Goal: Find specific page/section: Find specific page/section

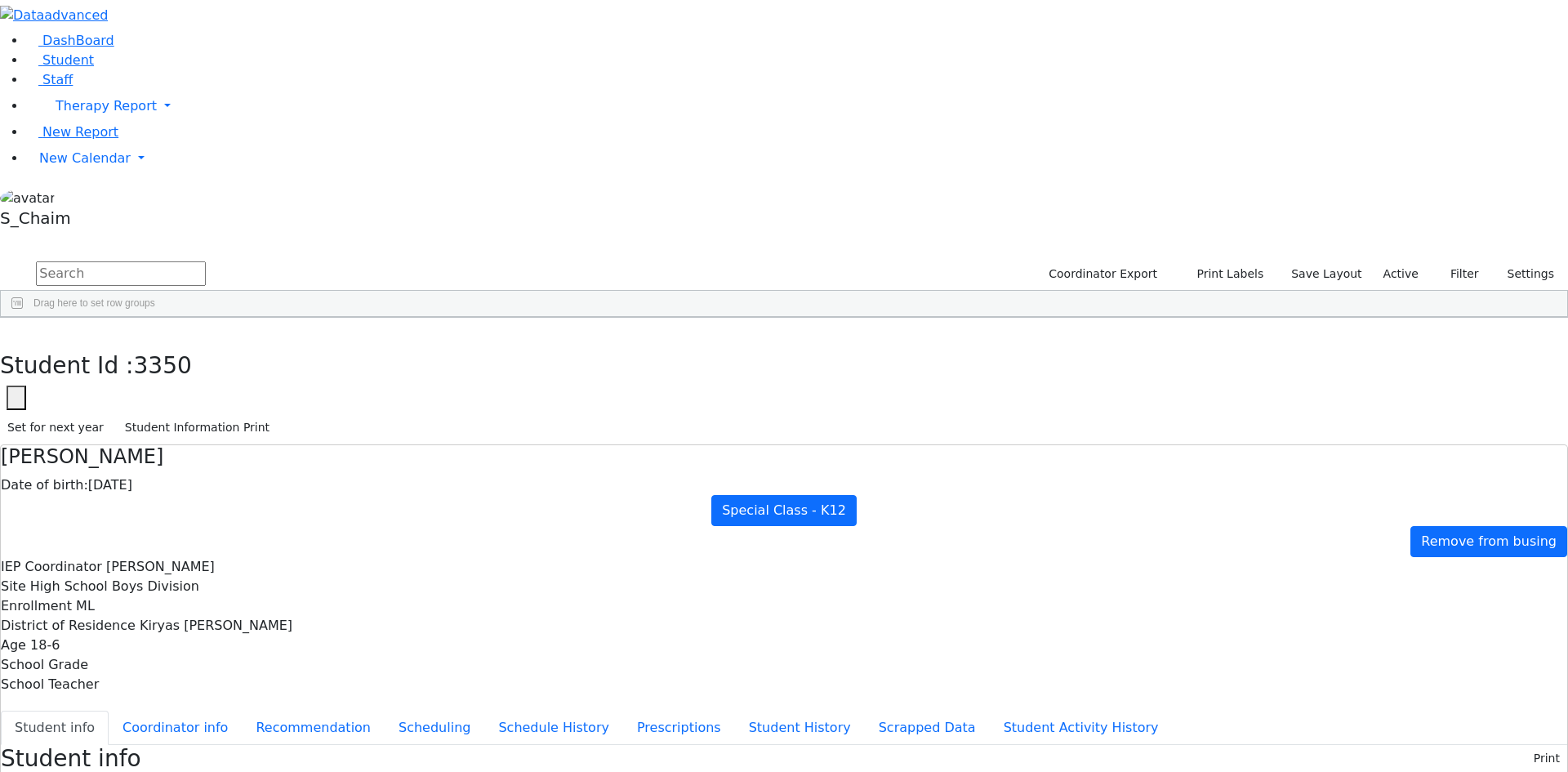
scroll to position [85, 0]
click at [24, 318] on button "button" at bounding box center [12, 335] width 24 height 34
click at [208, 494] on div "Blum" at bounding box center [156, 505] width 103 height 23
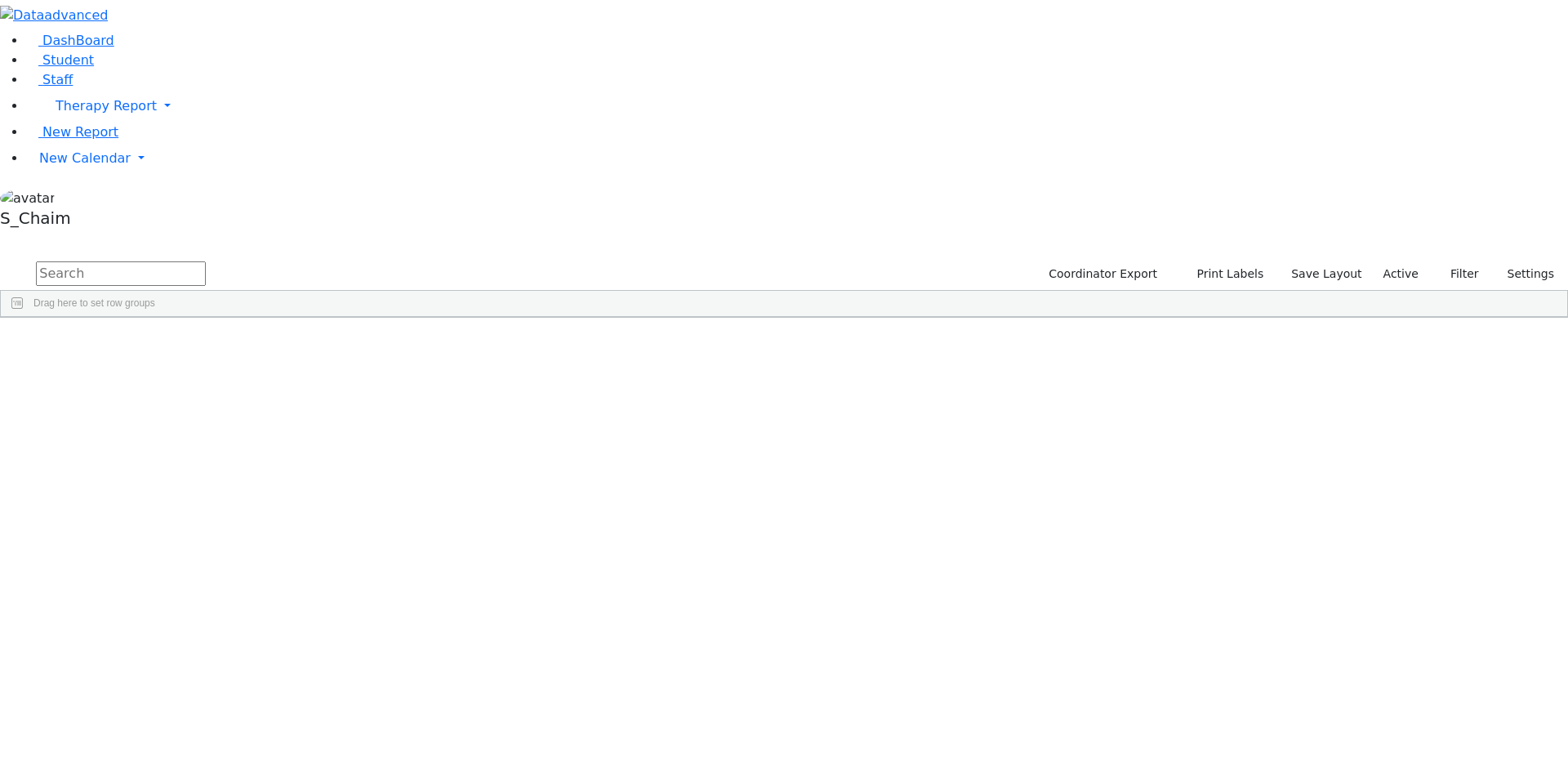
click at [853, 324] on span "Site" at bounding box center [844, 330] width 18 height 12
click at [208, 658] on div "Blum" at bounding box center [156, 669] width 103 height 23
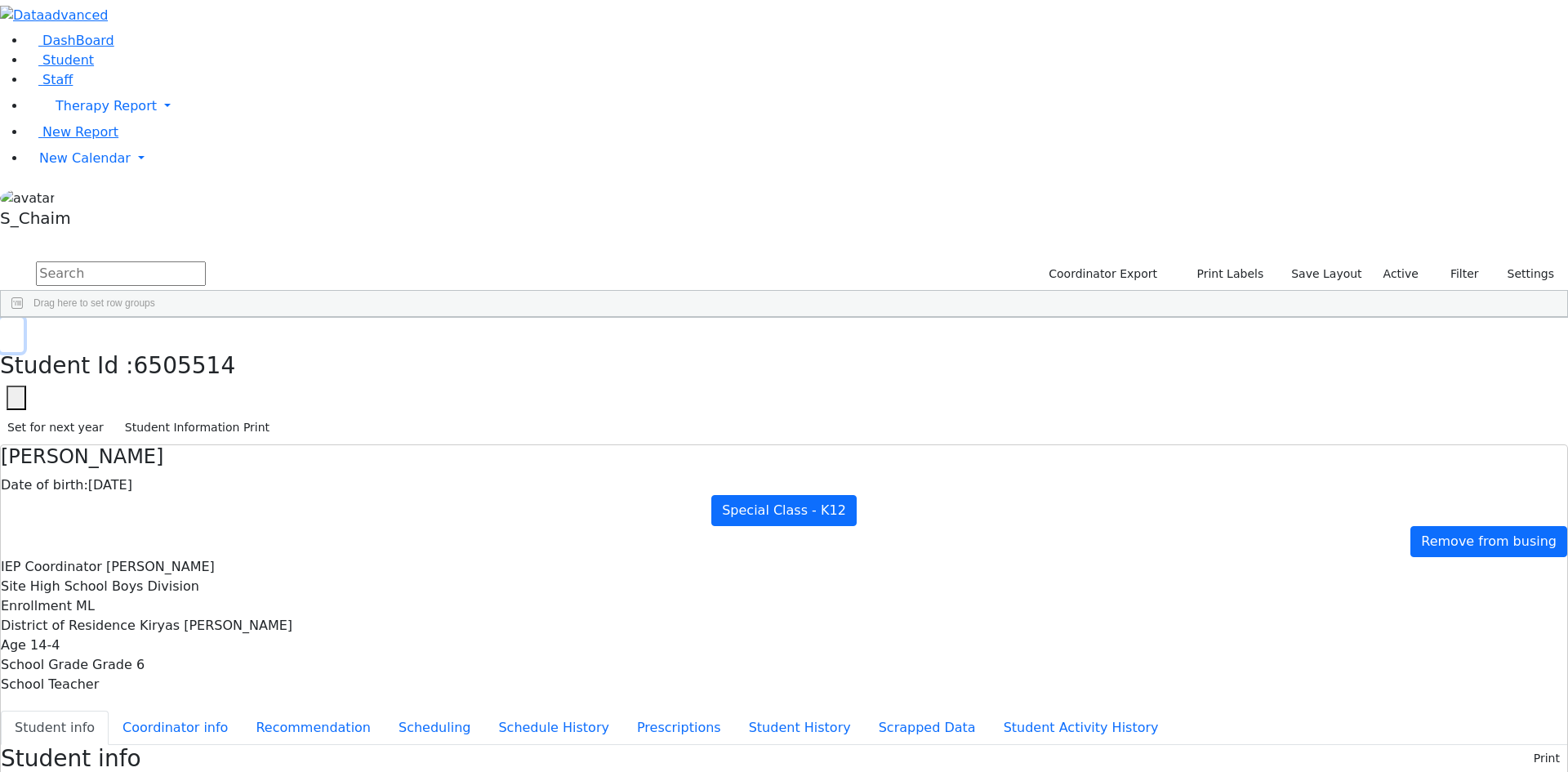
click at [24, 318] on button "button" at bounding box center [12, 335] width 24 height 34
